Goal: Task Accomplishment & Management: Complete application form

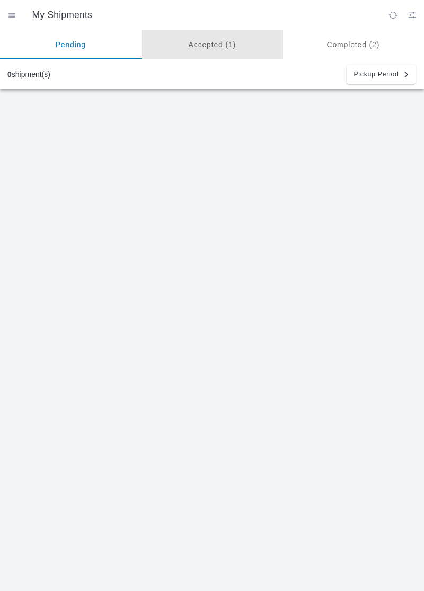
click at [214, 40] on ion-segment-button "Accepted (1)" at bounding box center [213, 45] width 142 height 30
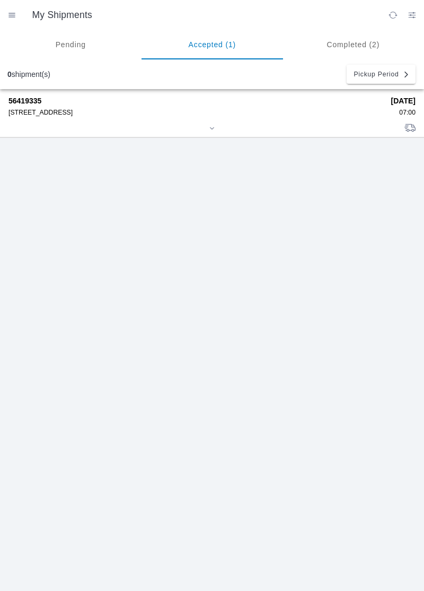
click at [82, 115] on div "[STREET_ADDRESS]" at bounding box center [195, 112] width 375 height 7
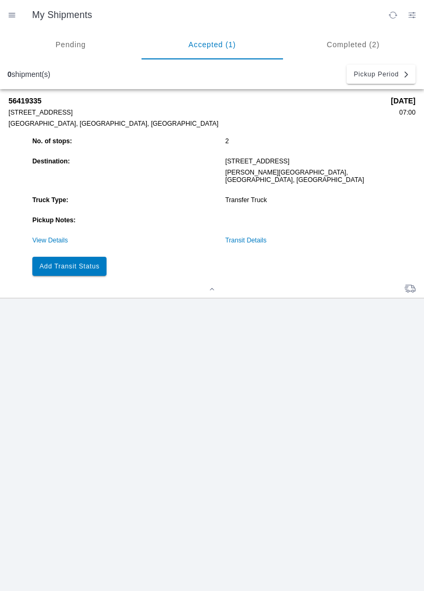
click at [65, 262] on button "Add Transit Status" at bounding box center [69, 266] width 74 height 19
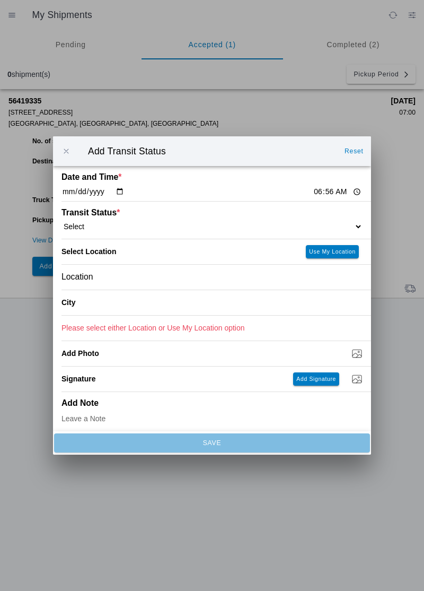
click at [128, 226] on select "Select Arrive at Drop Off Arrive at Pickup Break Start Break Stop Depart Drop O…" at bounding box center [212, 227] width 301 height 10
select select "ARVPULOC"
click at [335, 187] on input "06:56" at bounding box center [338, 191] width 50 height 11
type input "07:00"
click at [330, 255] on button "Use My Location" at bounding box center [332, 251] width 53 height 13
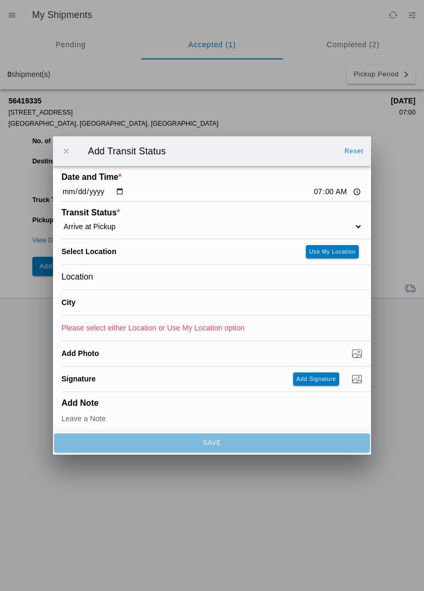
type input "[PERSON_NAME]"
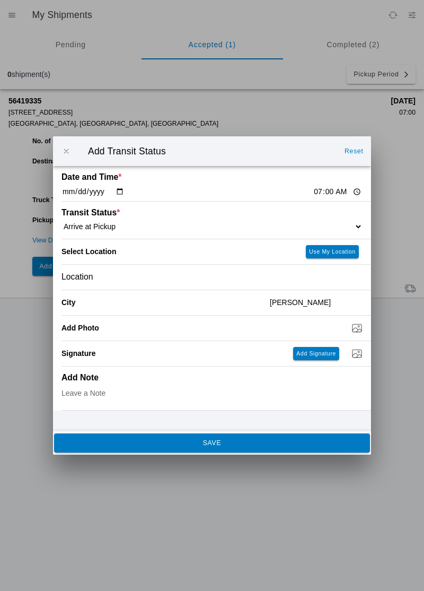
click at [105, 450] on button "SAVE" at bounding box center [212, 442] width 316 height 19
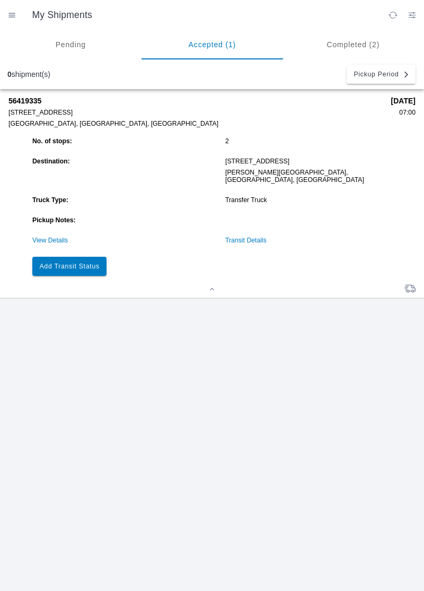
click at [88, 257] on button "Add Transit Status" at bounding box center [69, 266] width 74 height 19
click at [0, 0] on slot "Add Transit Status" at bounding box center [0, 0] width 0 height 0
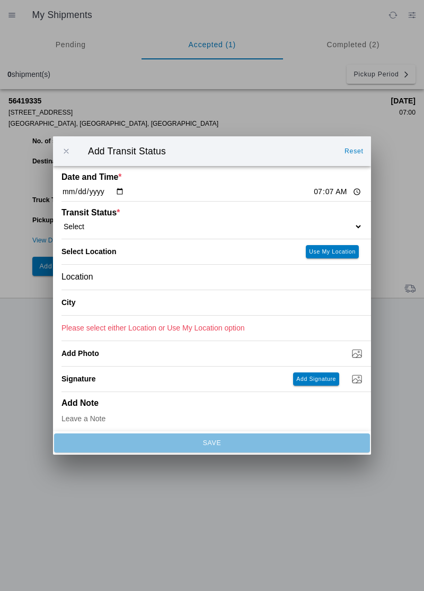
click at [314, 227] on select "Select Arrive at Drop Off Arrive at Pickup Break Start Break Stop Depart Drop O…" at bounding box center [212, 227] width 301 height 10
select select "DPTPULOC"
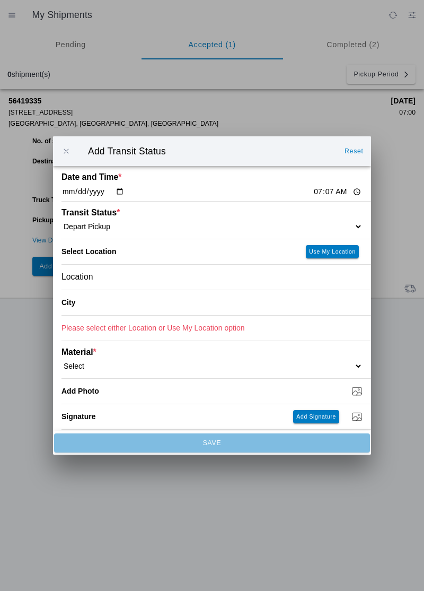
click at [326, 256] on button "Use My Location" at bounding box center [332, 251] width 53 height 13
type input "[GEOGRAPHIC_DATA]"
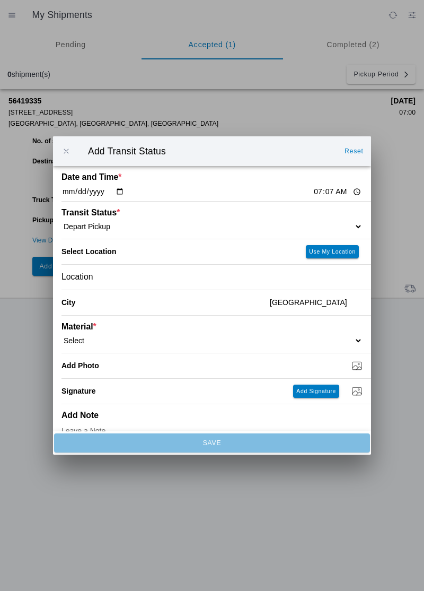
click at [328, 337] on select "Select 1" x 3" Rock 1" x 4" Rock 2" x 4" Rock Asphalt Cold Patch Backfill Spec …" at bounding box center [212, 341] width 301 height 10
select select "708651"
click at [351, 369] on input "Dump / Quarry Tag *" at bounding box center [217, 366] width 310 height 12
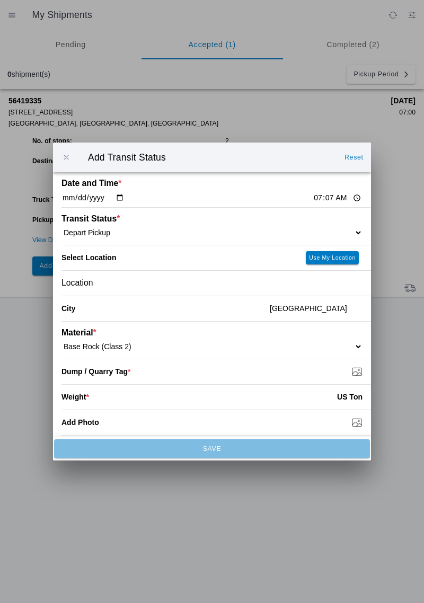
type input "C:\fakepath\17551804765346478542974386838429.jpg"
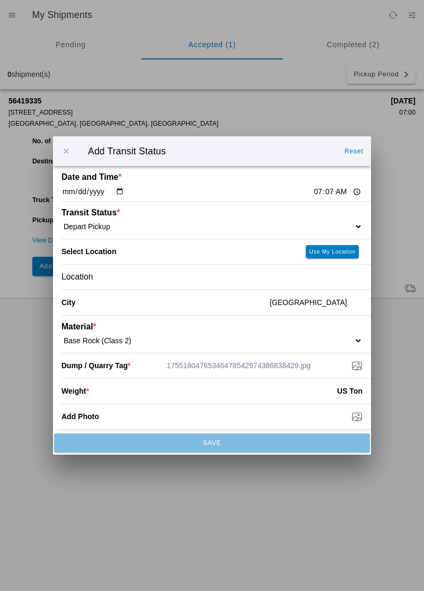
click at [282, 388] on input "number" at bounding box center [213, 390] width 248 height 23
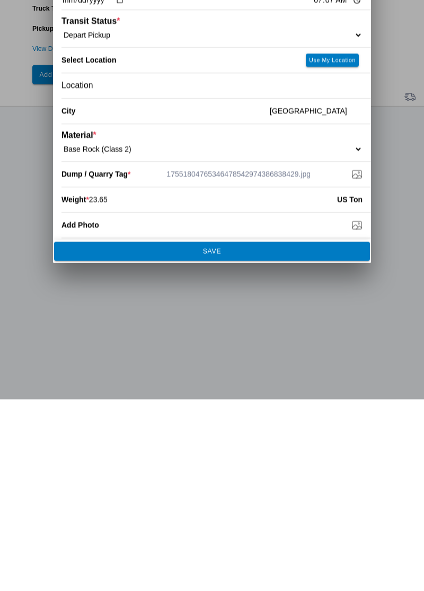
type input "23.65"
click at [268, 440] on span "SAVE" at bounding box center [212, 443] width 302 height 6
